Goal: Information Seeking & Learning: Learn about a topic

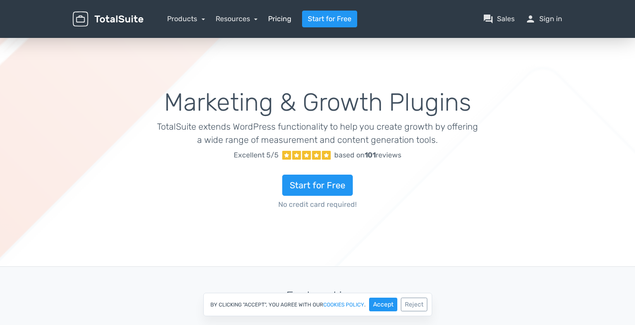
click at [278, 15] on link "Pricing" at bounding box center [279, 19] width 23 height 11
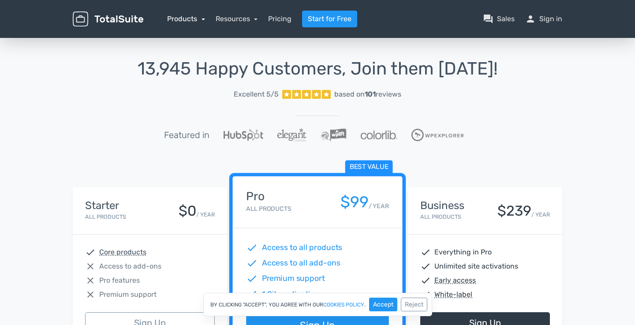
click at [195, 22] on link "Products" at bounding box center [186, 19] width 38 height 8
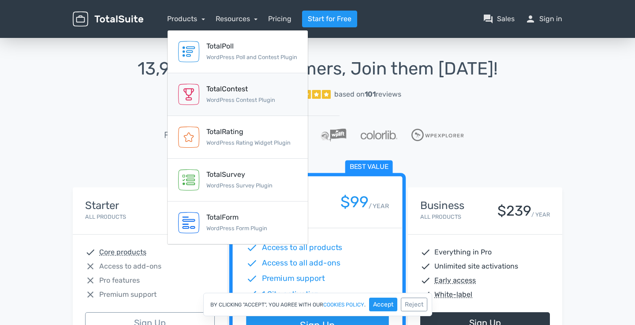
click at [222, 90] on div "TotalContest" at bounding box center [240, 89] width 69 height 11
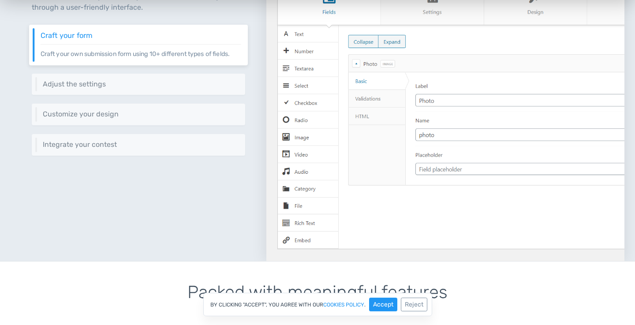
scroll to position [427, 0]
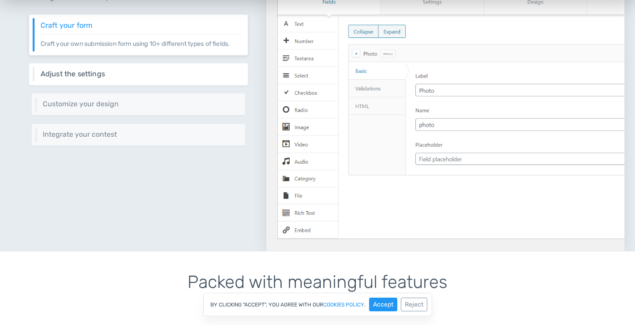
click at [75, 75] on h6 "Adjust the settings" at bounding box center [141, 74] width 201 height 8
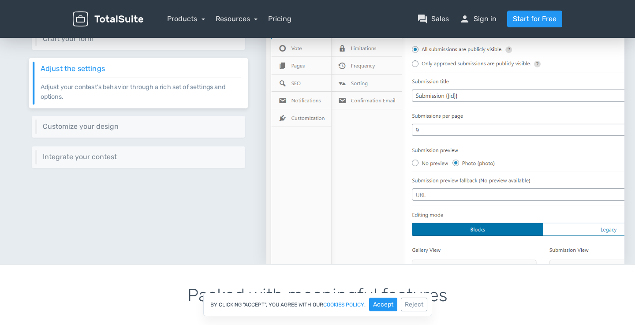
scroll to position [406, 0]
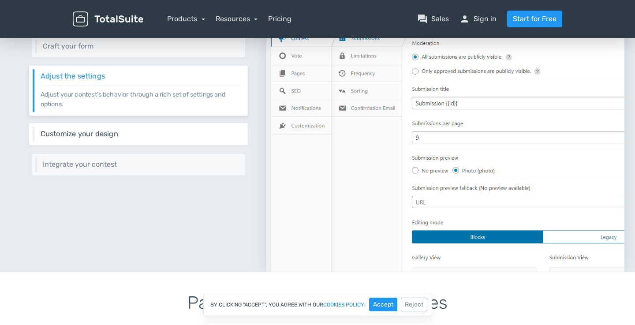
click at [82, 132] on h6 "Customize your design" at bounding box center [141, 134] width 201 height 8
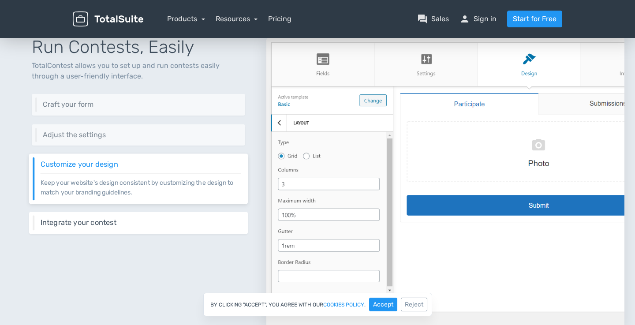
scroll to position [348, 0]
click at [97, 223] on h6 "Integrate your contest" at bounding box center [141, 223] width 201 height 8
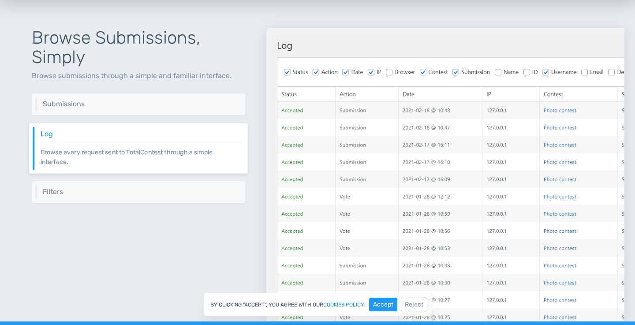
scroll to position [935, 0]
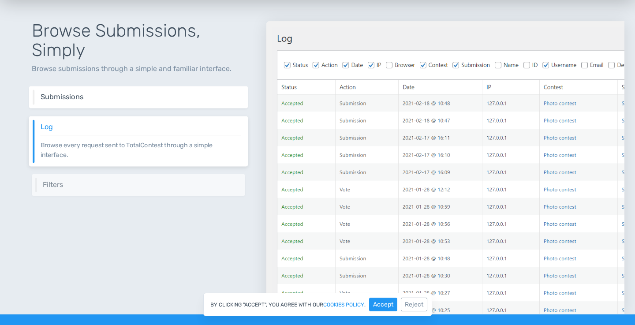
click at [188, 105] on div "Submissions Browse submissions through an intuitive interface." at bounding box center [138, 97] width 219 height 22
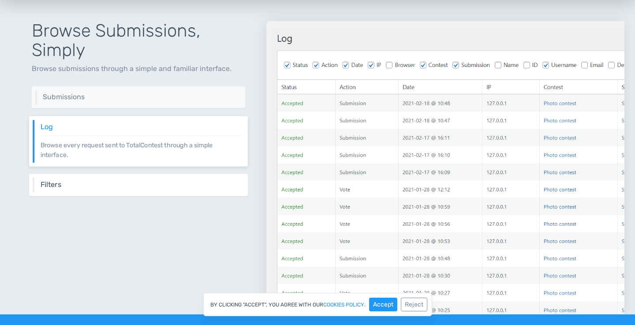
click at [154, 184] on h6 "Filters" at bounding box center [141, 185] width 201 height 8
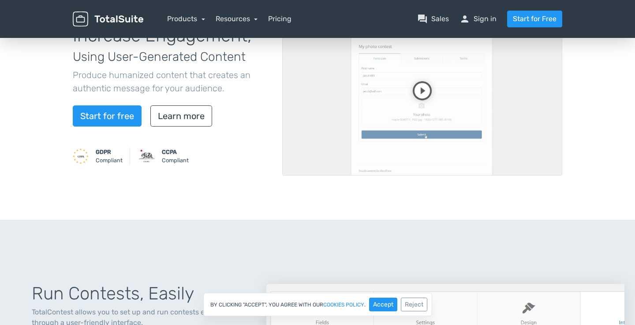
scroll to position [0, 0]
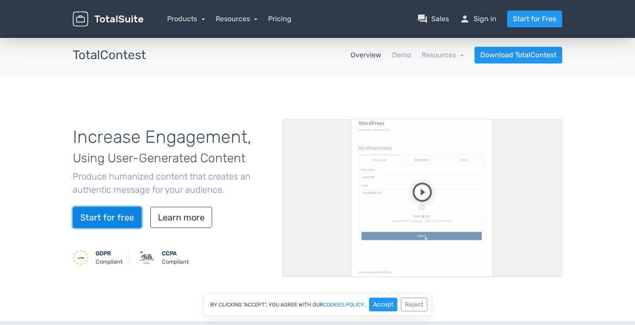
click at [112, 217] on link "Start for free" at bounding box center [107, 217] width 69 height 21
click at [364, 100] on div "Increase Engagement, Using User-Generated Content Produce humanized content tha…" at bounding box center [317, 198] width 503 height 205
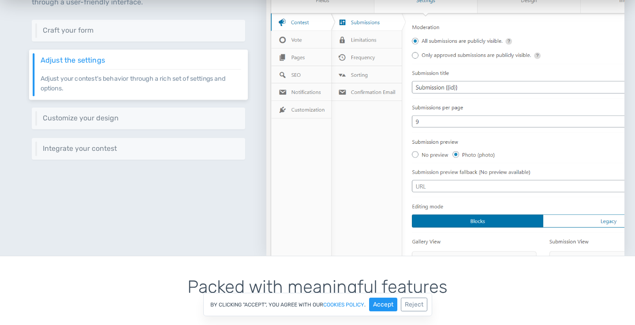
scroll to position [602, 0]
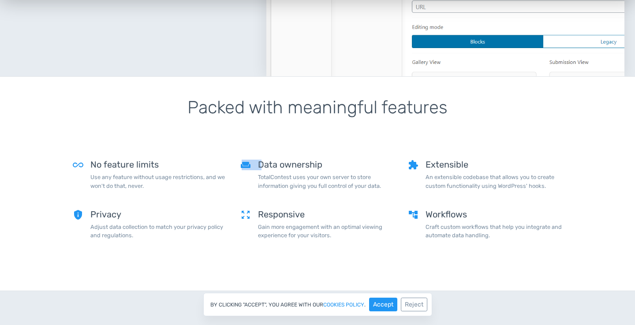
drag, startPoint x: 242, startPoint y: 165, endPoint x: 258, endPoint y: 165, distance: 15.9
click at [258, 165] on div "weekend Data ownership TotalContest uses your own server to store information g…" at bounding box center [318, 178] width 168 height 37
click at [237, 184] on div "weekend Data ownership TotalContest uses your own server to store information g…" at bounding box center [318, 178] width 168 height 37
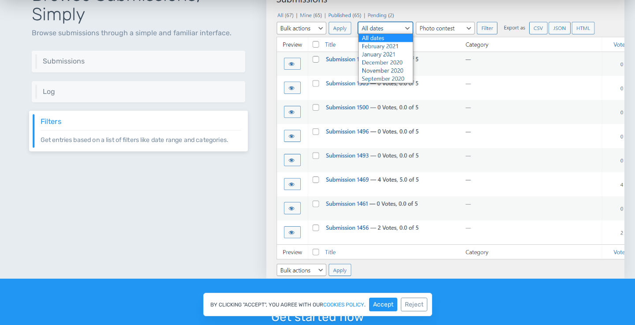
scroll to position [831, 0]
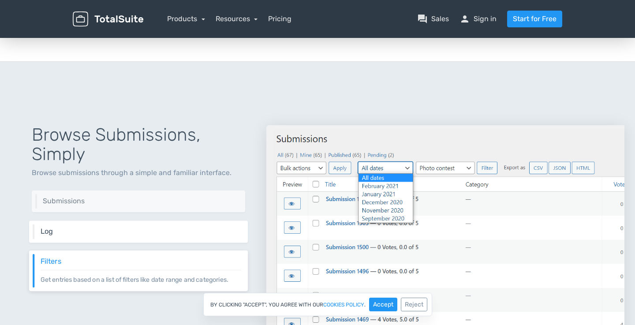
click at [166, 234] on h6 "Log" at bounding box center [141, 232] width 201 height 8
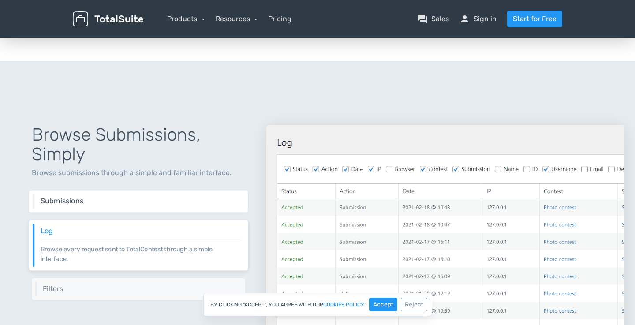
click at [172, 208] on div "Submissions Browse submissions through an intuitive interface." at bounding box center [138, 202] width 219 height 22
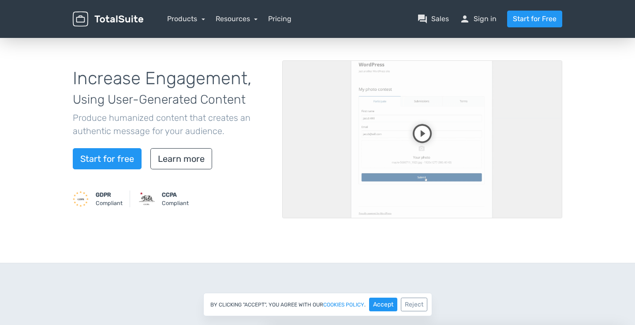
scroll to position [0, 0]
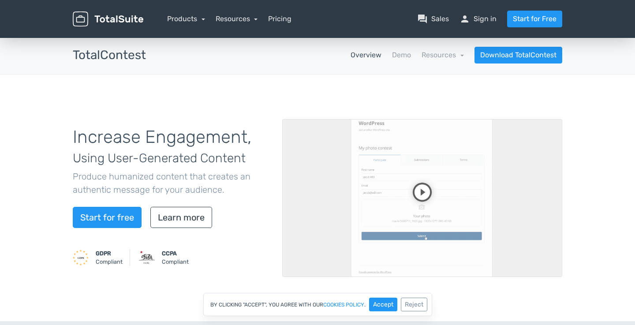
click at [423, 185] on video at bounding box center [422, 198] width 280 height 158
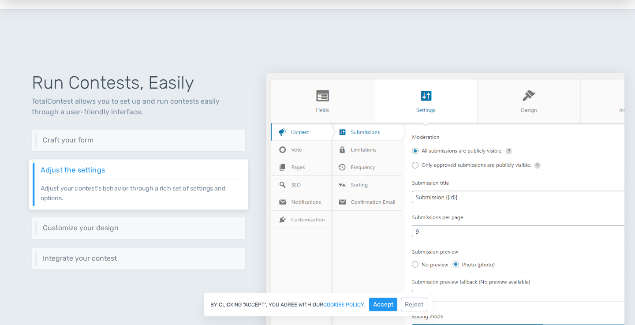
scroll to position [326, 0]
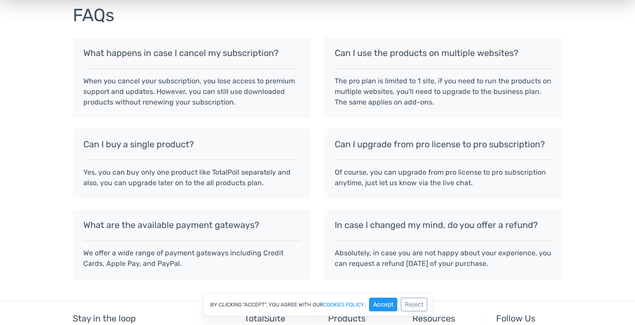
scroll to position [844, 0]
